Goal: Find specific page/section: Find specific page/section

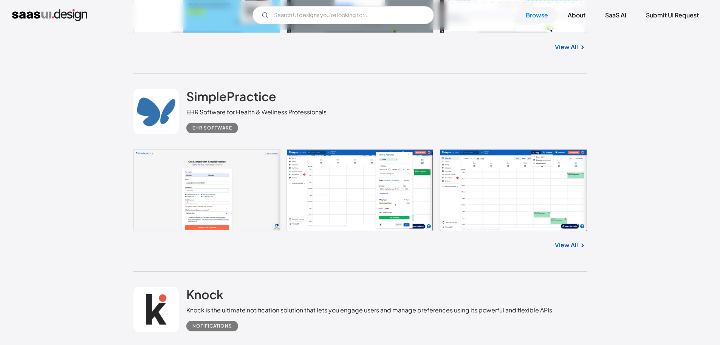
scroll to position [7561, 0]
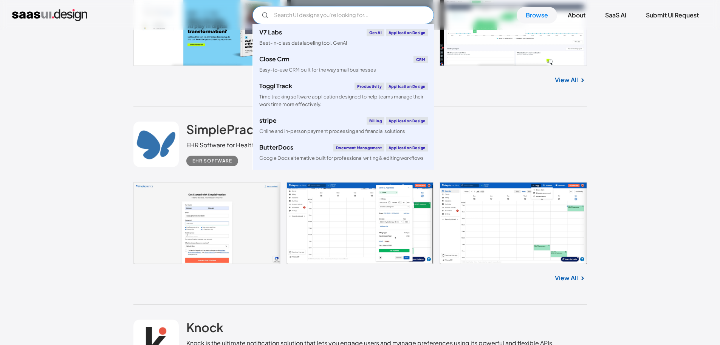
click at [349, 14] on input "Email Form" at bounding box center [344, 15] width 182 height 18
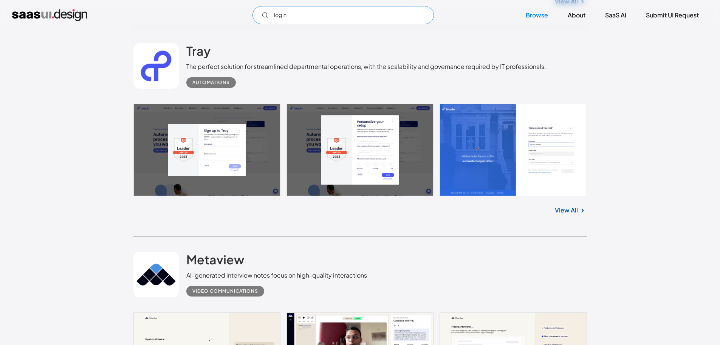
scroll to position [0, 0]
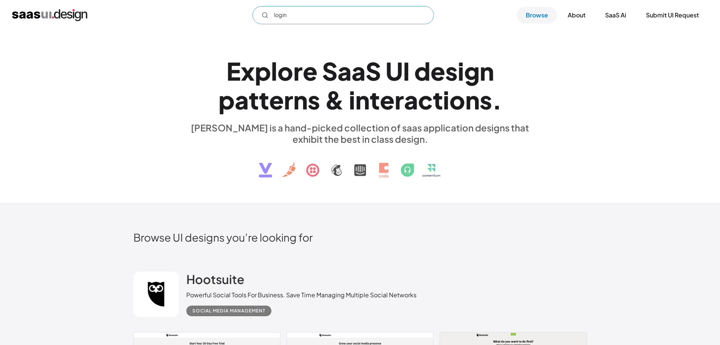
click at [332, 16] on input "login" at bounding box center [344, 15] width 182 height 18
click at [266, 16] on icon "Email Form" at bounding box center [265, 15] width 7 height 7
click at [425, 16] on input "login" at bounding box center [344, 15] width 182 height 18
type input "login"
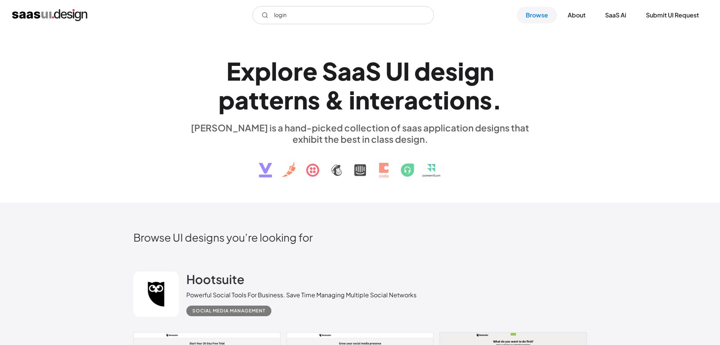
click at [114, 144] on div "E x p l o r e S a a S U I d e s i g n p a t t e r n s & i n t e r a c t i o n s…" at bounding box center [360, 116] width 720 height 172
click at [0, 146] on div "E x p l o r e S a a S U I d e s i g n p a t t e r n s & i n t e r a c t i o n s…" at bounding box center [360, 116] width 720 height 172
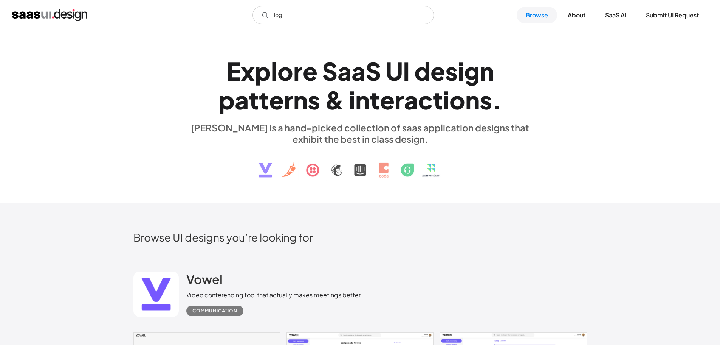
type input "login"
click at [266, 19] on input "login" at bounding box center [344, 15] width 182 height 18
click at [306, 9] on input "login" at bounding box center [344, 15] width 182 height 18
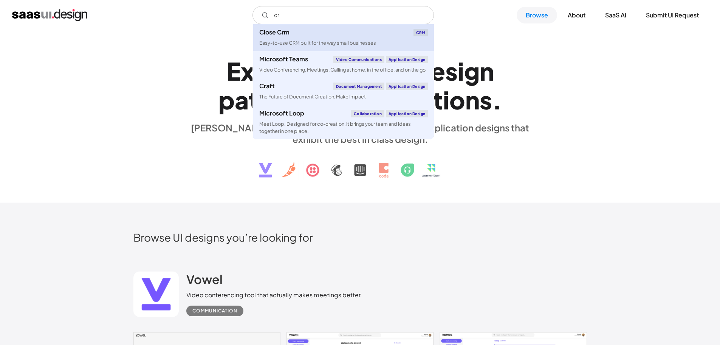
click at [321, 42] on div "Easy-to-use CRM built for the way small businesses" at bounding box center [317, 42] width 117 height 7
type input "cr"
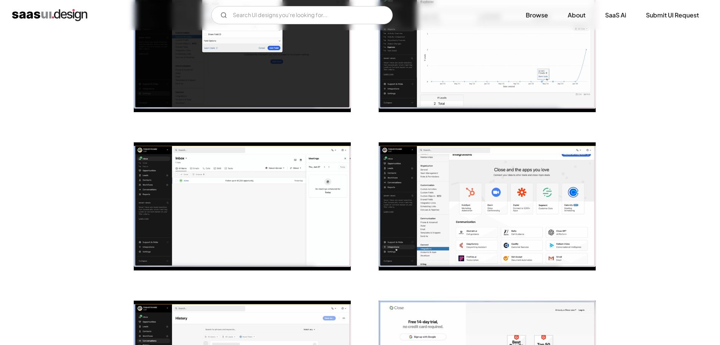
scroll to position [509, 0]
click at [612, 14] on link "SaaS Ai" at bounding box center [615, 15] width 39 height 17
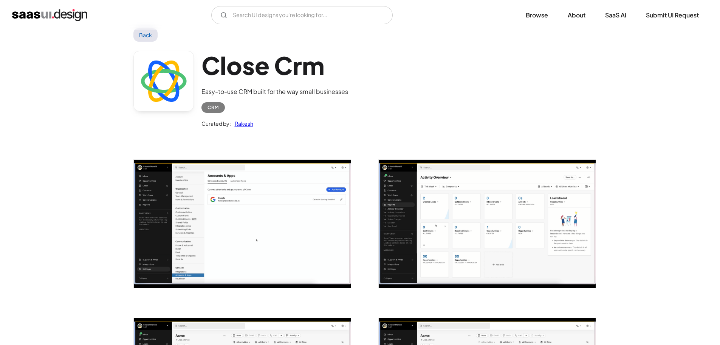
scroll to position [0, 0]
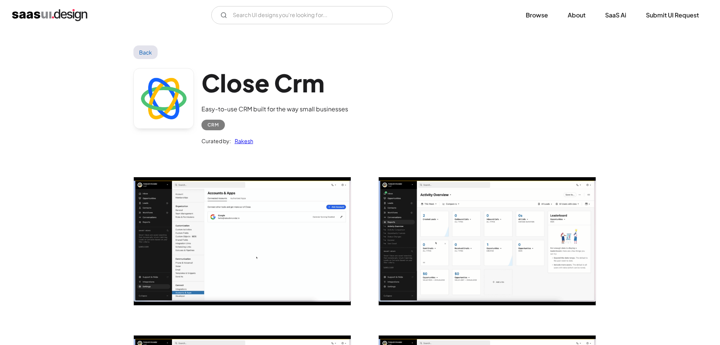
click at [155, 51] on link "Back" at bounding box center [146, 52] width 25 height 14
click at [66, 12] on img "home" at bounding box center [49, 15] width 75 height 12
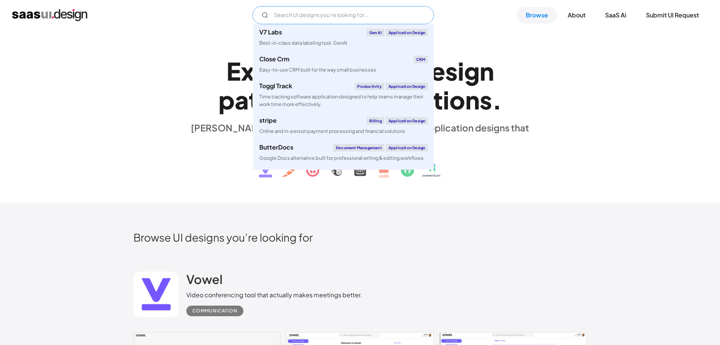
click at [311, 15] on input "Email Form" at bounding box center [344, 15] width 182 height 18
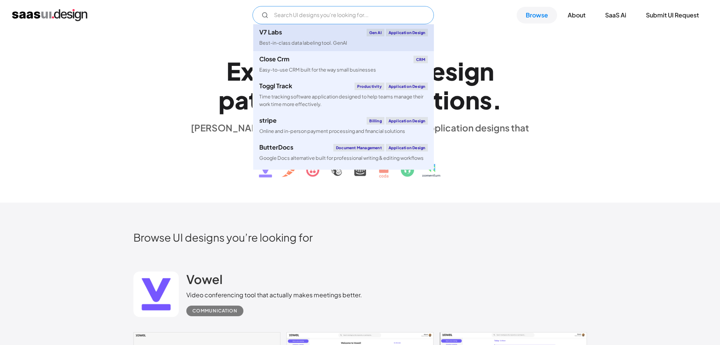
click at [335, 39] on link "V7 Labs Gen AI Application Design Best-in-class data labeling tool. GenAI" at bounding box center [343, 37] width 181 height 27
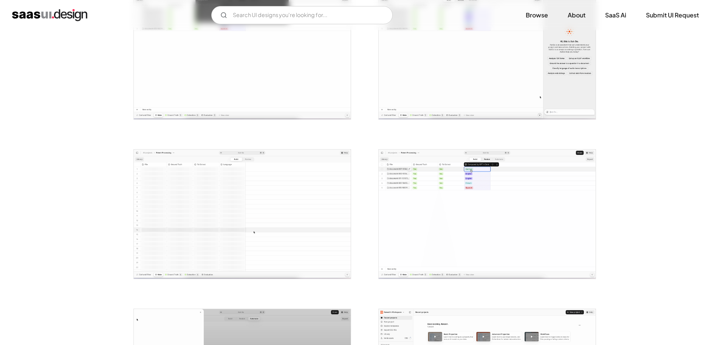
scroll to position [1350, 0]
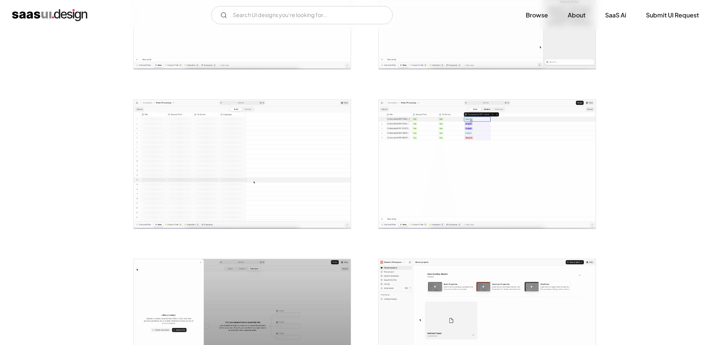
click at [48, 12] on img "home" at bounding box center [49, 15] width 75 height 12
